Goal: Share content

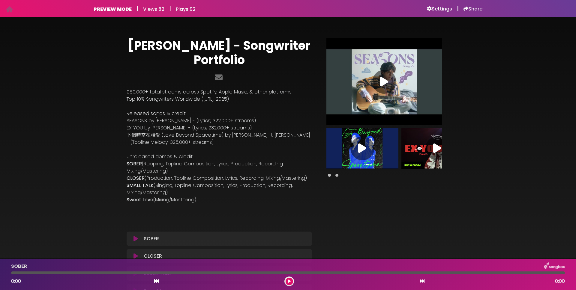
click at [70, 88] on div "Victor Kao - Songwriter Portfolio SOBER" at bounding box center [288, 166] width 576 height 285
click at [487, 8] on div "PREVIEW MODE | Views 82 | Plays 92 Settings | Share | |" at bounding box center [288, 8] width 576 height 17
click at [461, 10] on div "Settings | Share" at bounding box center [454, 8] width 55 height 7
click at [467, 10] on h6 "Share" at bounding box center [472, 9] width 19 height 6
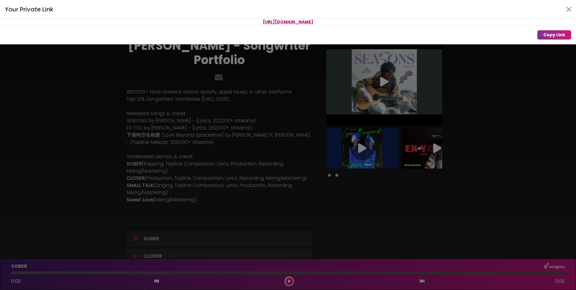
click at [273, 21] on span "[URL][DOMAIN_NAME]" at bounding box center [288, 22] width 50 height 6
click at [558, 33] on button "Copy Link" at bounding box center [554, 34] width 34 height 9
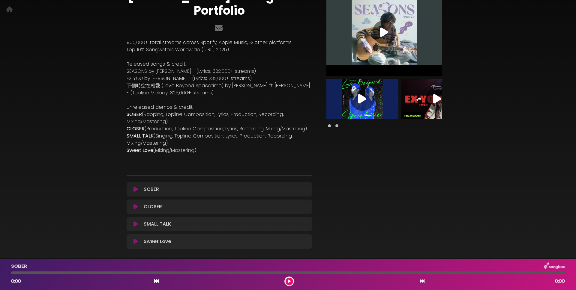
scroll to position [78, 0]
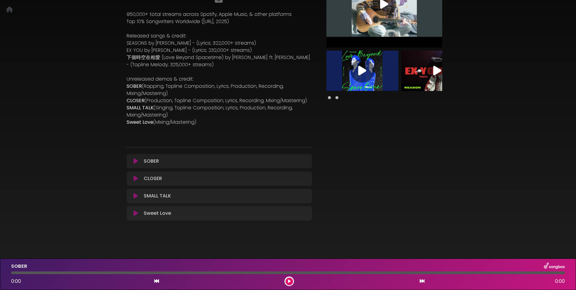
click at [136, 163] on icon at bounding box center [135, 161] width 4 height 6
click at [136, 161] on icon at bounding box center [135, 161] width 4 height 6
